Goal: Task Accomplishment & Management: Complete application form

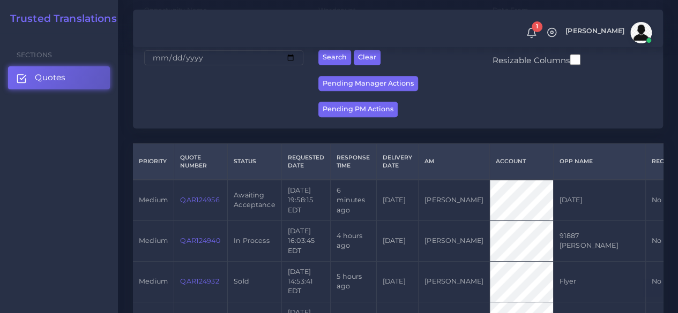
scroll to position [216, 0]
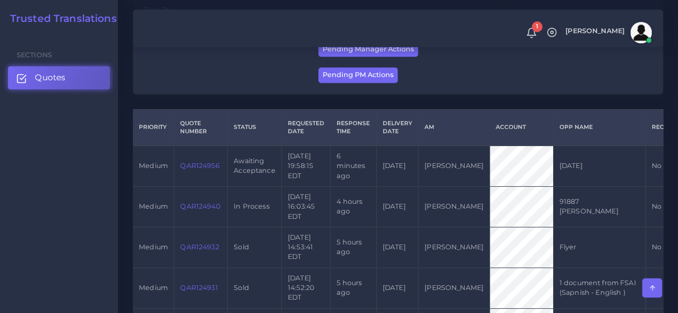
click at [209, 170] on link "QAR124956" at bounding box center [199, 166] width 39 height 8
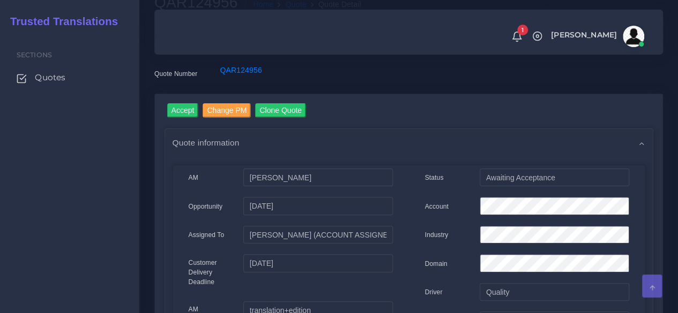
scroll to position [68, 0]
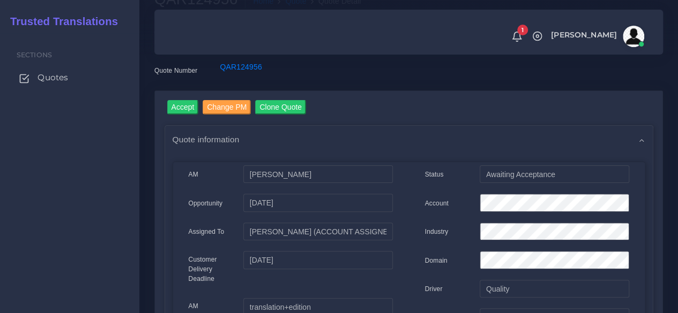
click at [42, 71] on link "Quotes" at bounding box center [69, 77] width 123 height 22
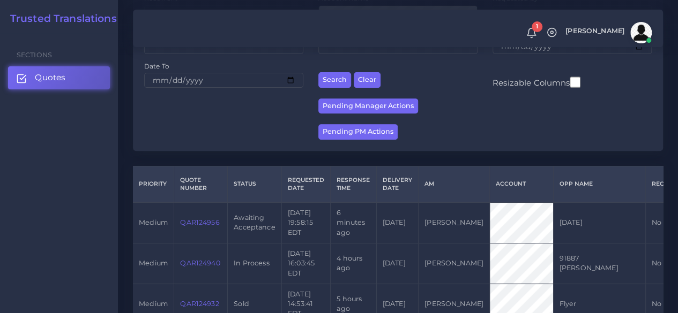
scroll to position [158, 0]
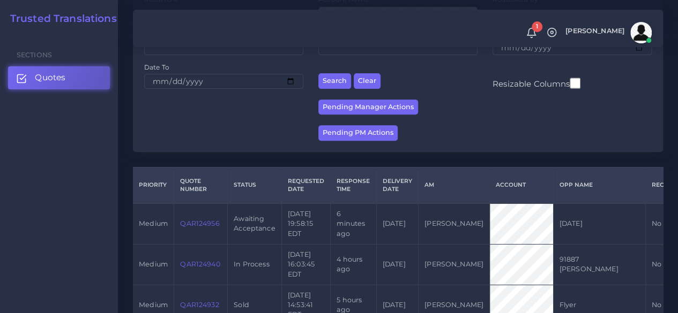
click at [206, 228] on link "QAR124956" at bounding box center [199, 224] width 39 height 8
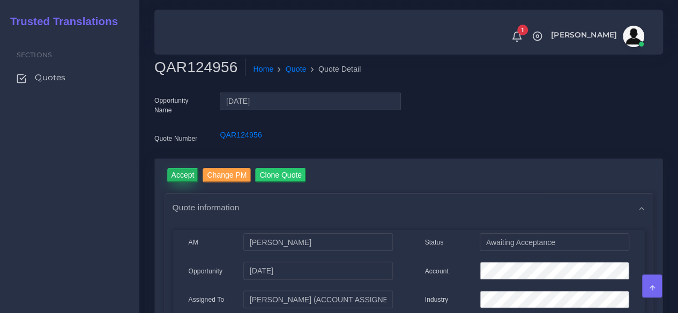
click at [192, 170] on input "Accept" at bounding box center [183, 175] width 32 height 14
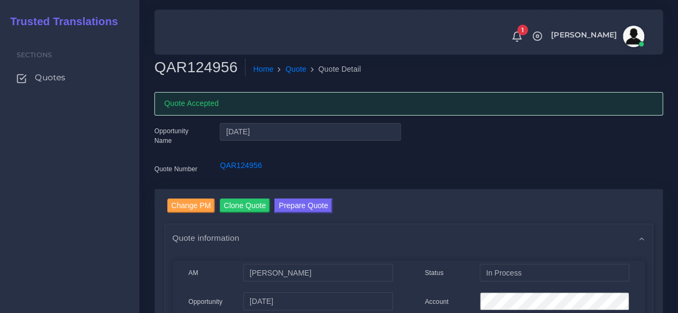
click at [184, 66] on h2 "QAR124956" at bounding box center [199, 67] width 91 height 18
copy h2 "QAR124956"
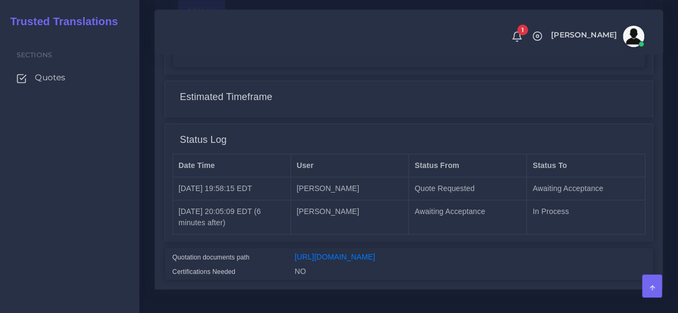
scroll to position [868, 0]
click at [375, 260] on link "[URL][DOMAIN_NAME]" at bounding box center [335, 256] width 80 height 9
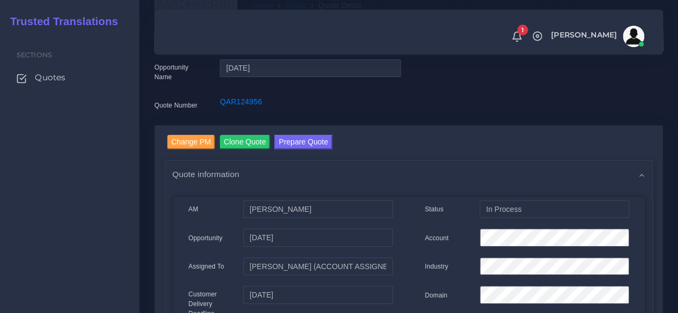
scroll to position [59, 0]
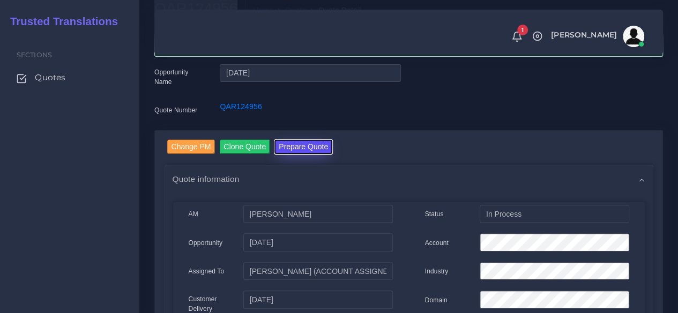
click at [304, 153] on button "Prepare Quote" at bounding box center [303, 147] width 58 height 14
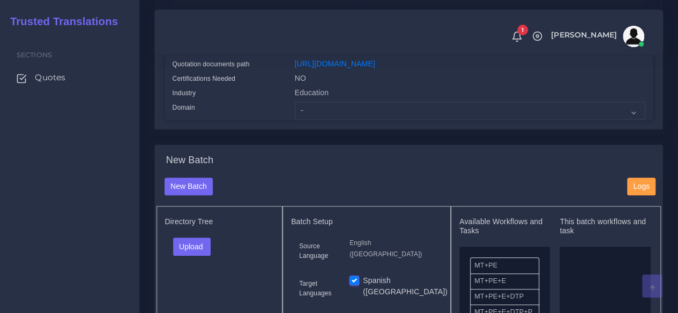
scroll to position [286, 0]
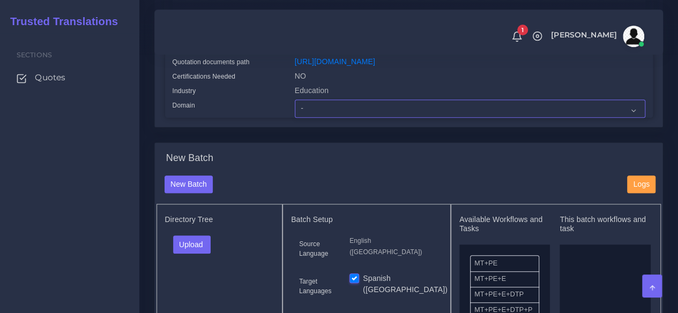
click at [364, 118] on select "- Advertising and Media Agriculture, Forestry and Fishing Architecture, Buildin…" at bounding box center [470, 109] width 350 height 18
select select "Education"
click at [295, 118] on select "- Advertising and Media Agriculture, Forestry and Fishing Architecture, Buildin…" at bounding box center [470, 109] width 350 height 18
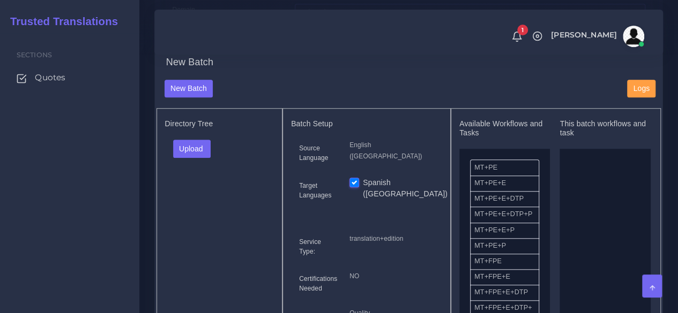
scroll to position [390, 0]
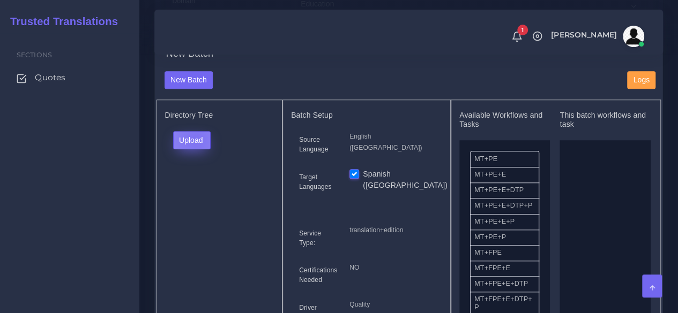
click at [194, 149] on button "Upload" at bounding box center [192, 140] width 38 height 18
click at [196, 187] on label "Files" at bounding box center [211, 180] width 74 height 13
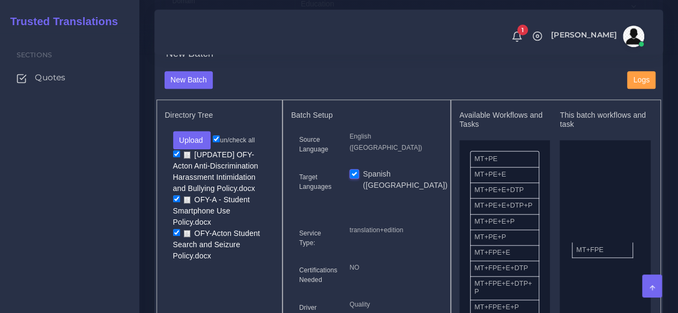
drag, startPoint x: 493, startPoint y: 277, endPoint x: 601, endPoint y: 266, distance: 108.7
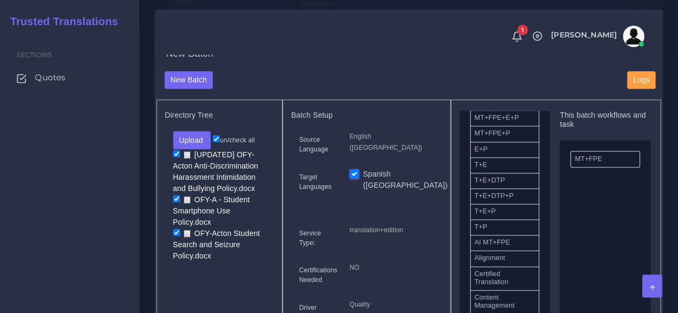
scroll to position [266, 0]
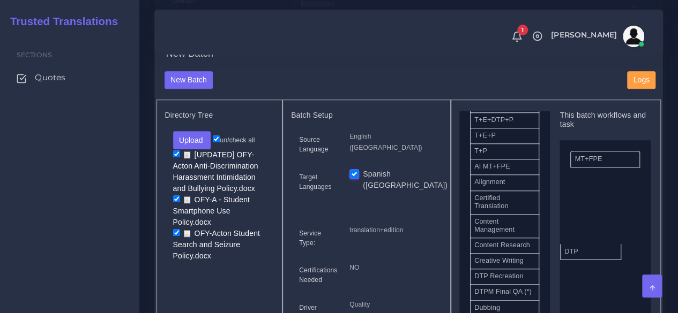
drag, startPoint x: 506, startPoint y: 311, endPoint x: 596, endPoint y: 274, distance: 97.3
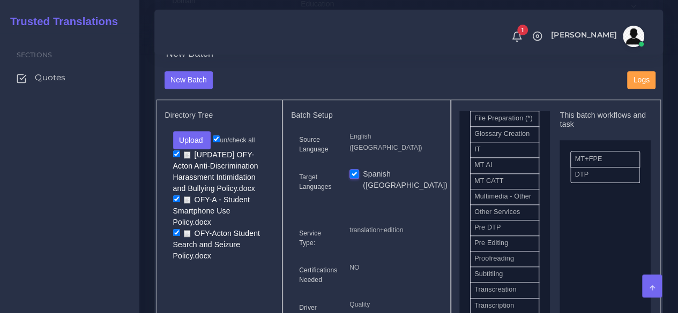
scroll to position [530, 0]
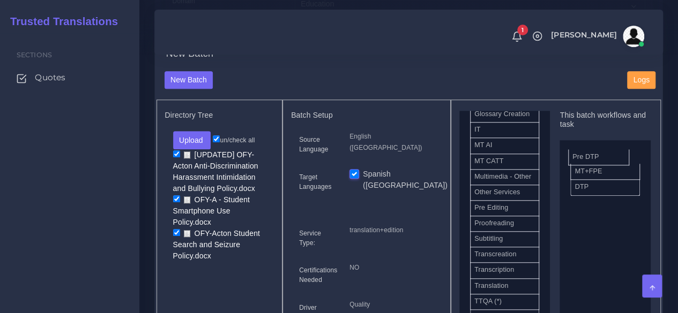
drag, startPoint x: 521, startPoint y: 264, endPoint x: 619, endPoint y: 171, distance: 135.3
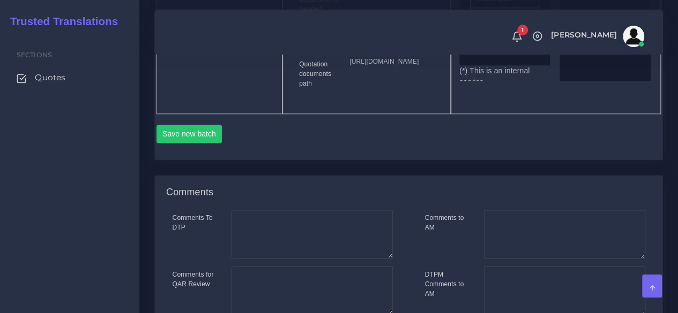
scroll to position [662, 0]
click at [186, 142] on button "Save new batch" at bounding box center [189, 133] width 66 height 18
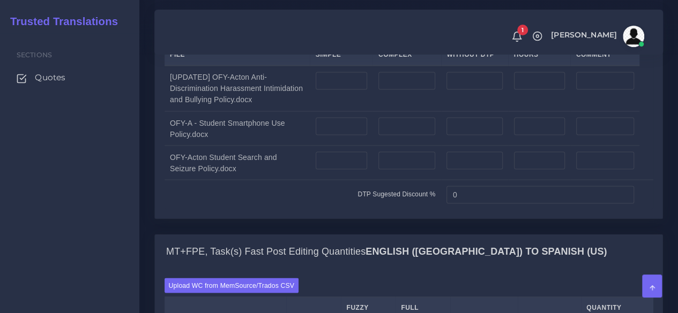
scroll to position [893, 0]
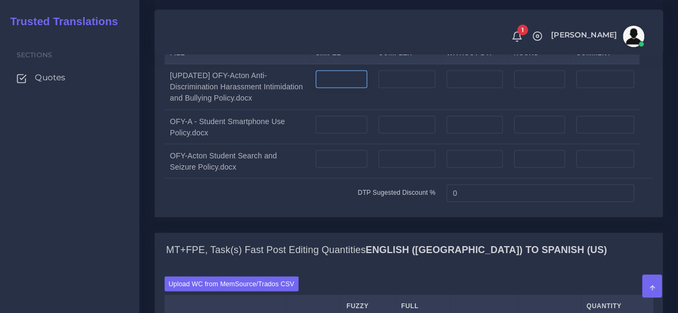
click at [350, 88] on input "number" at bounding box center [340, 79] width 51 height 18
type input "2"
click at [350, 134] on input "number" at bounding box center [340, 125] width 51 height 18
type input "3"
click at [345, 168] on input "number" at bounding box center [340, 159] width 51 height 18
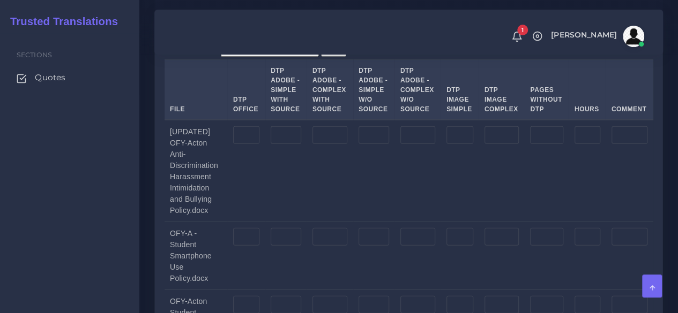
scroll to position [1424, 0]
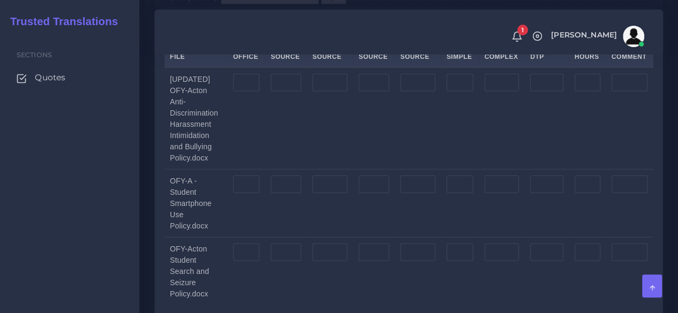
type input "3"
click at [252, 92] on input "number" at bounding box center [246, 83] width 26 height 18
type input "2"
click at [242, 194] on input "number" at bounding box center [246, 185] width 26 height 18
type input "3"
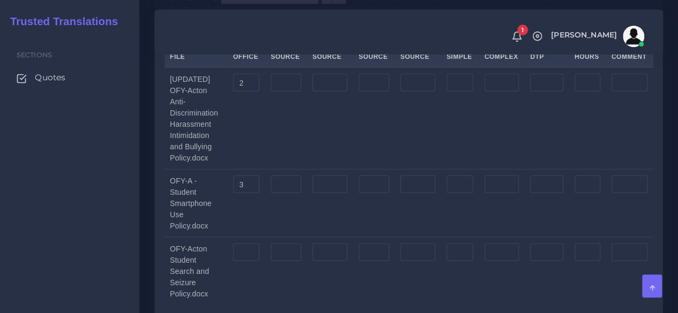
click at [256, 301] on td at bounding box center [245, 272] width 37 height 68
click at [257, 262] on input "number" at bounding box center [246, 253] width 26 height 18
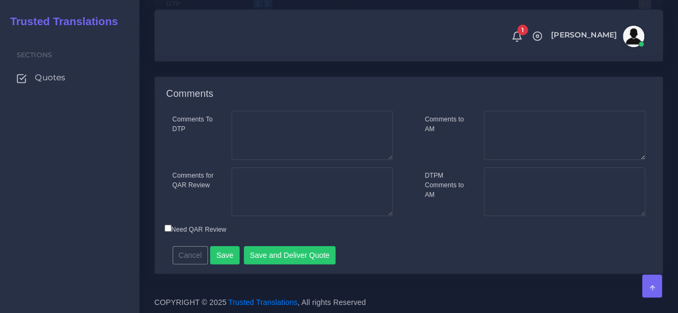
scroll to position [2063, 0]
type input "3"
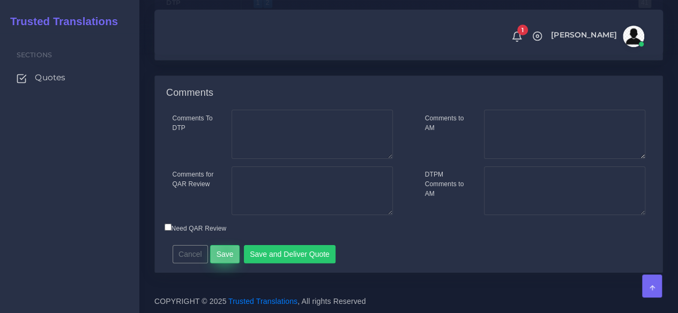
click at [224, 250] on button "Save" at bounding box center [224, 254] width 29 height 18
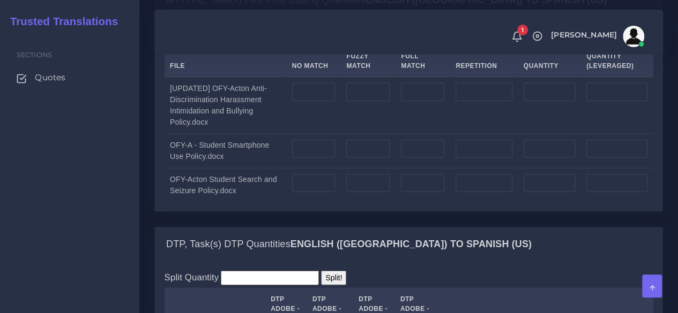
scroll to position [1177, 0]
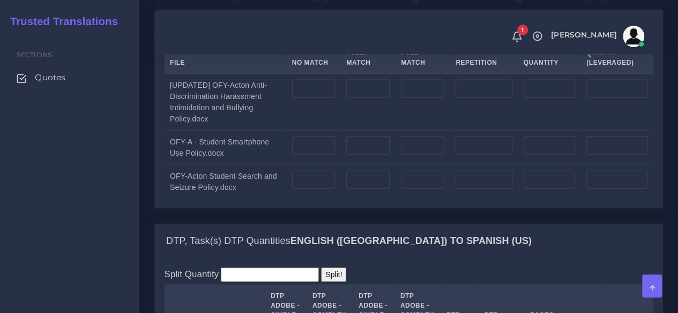
click at [250, 38] on label "Upload WC from MemSource/Trados CSV" at bounding box center [231, 31] width 134 height 14
click at [0, 0] on input "Upload WC from MemSource/Trados CSV" at bounding box center [0, 0] width 0 height 0
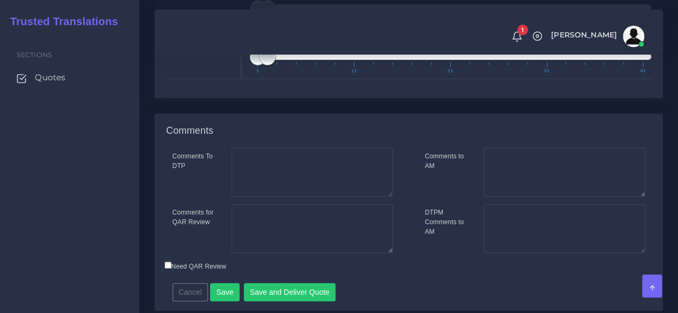
scroll to position [2093, 0]
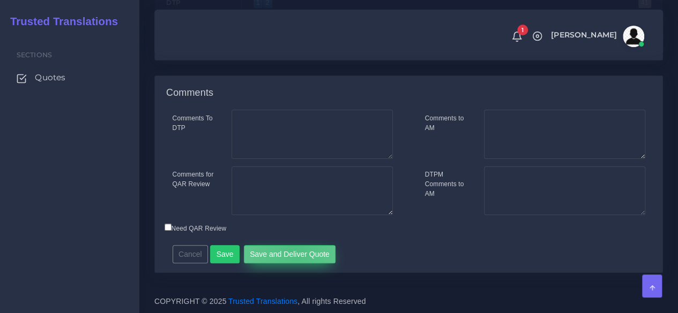
click at [290, 252] on button "Save and Deliver Quote" at bounding box center [290, 254] width 92 height 18
